Goal: Find specific page/section: Find specific page/section

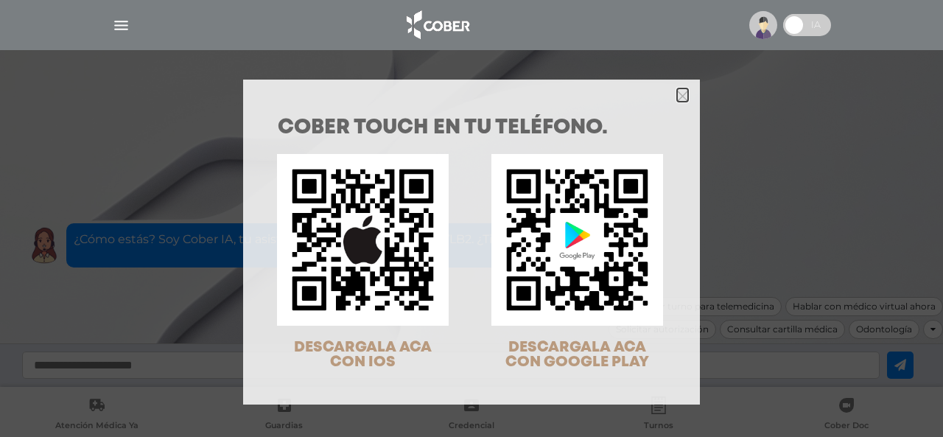
click at [677, 91] on icon "Close" at bounding box center [682, 96] width 11 height 11
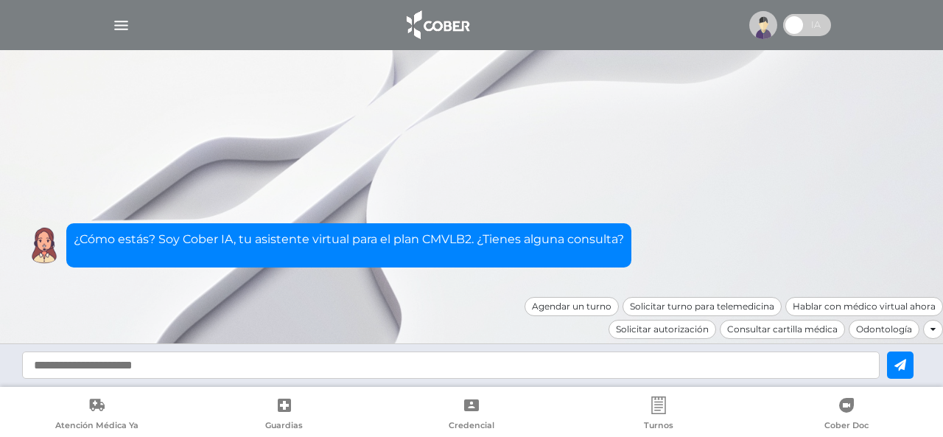
click at [130, 24] on img "button" at bounding box center [121, 25] width 18 height 18
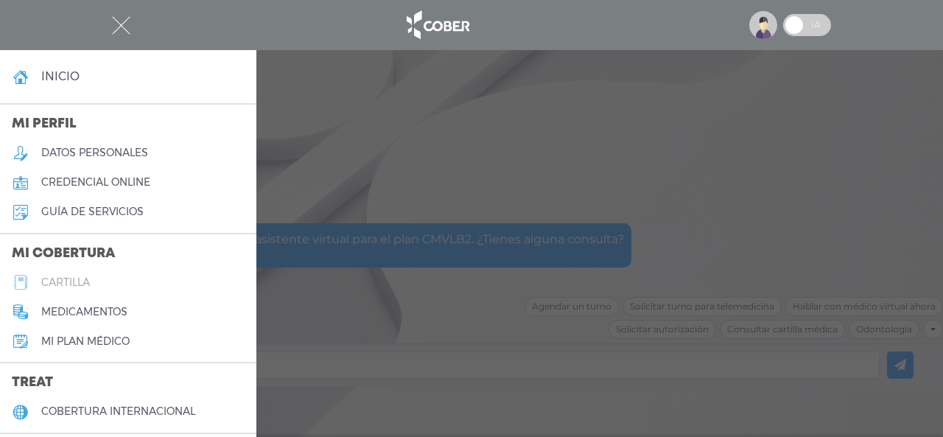
click at [71, 280] on h5 "cartilla" at bounding box center [65, 282] width 49 height 13
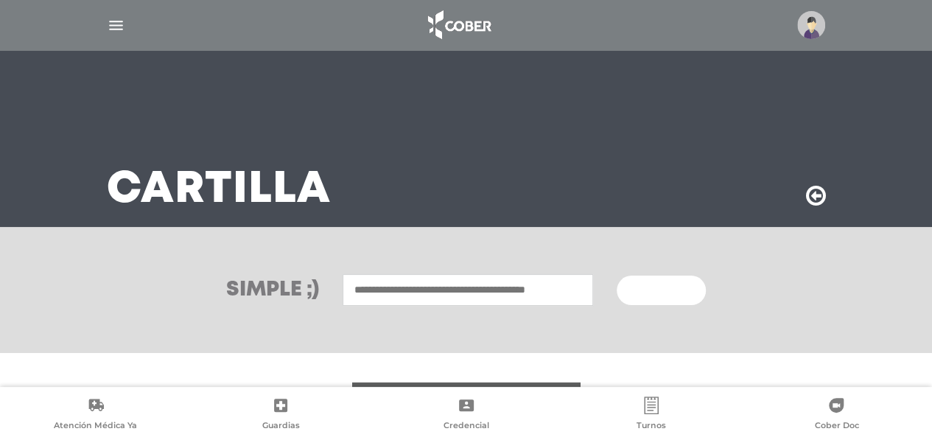
click at [427, 289] on input "text" at bounding box center [468, 290] width 250 height 32
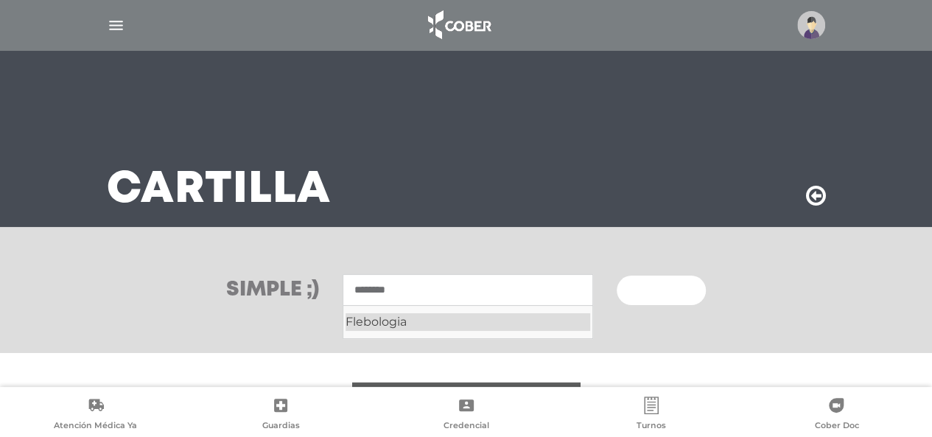
click at [396, 320] on div "Flebologia" at bounding box center [467, 322] width 245 height 18
type input "**********"
click at [617, 275] on button "Buscar" at bounding box center [661, 289] width 88 height 29
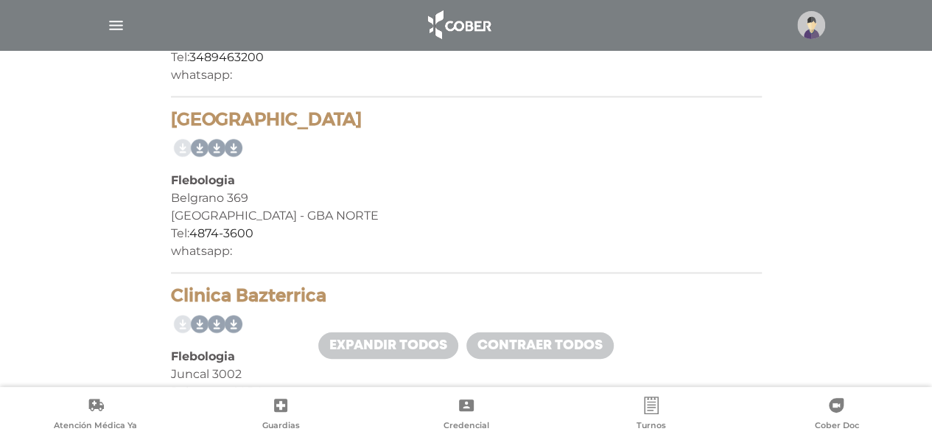
scroll to position [3771, 0]
